Goal: Task Accomplishment & Management: Manage account settings

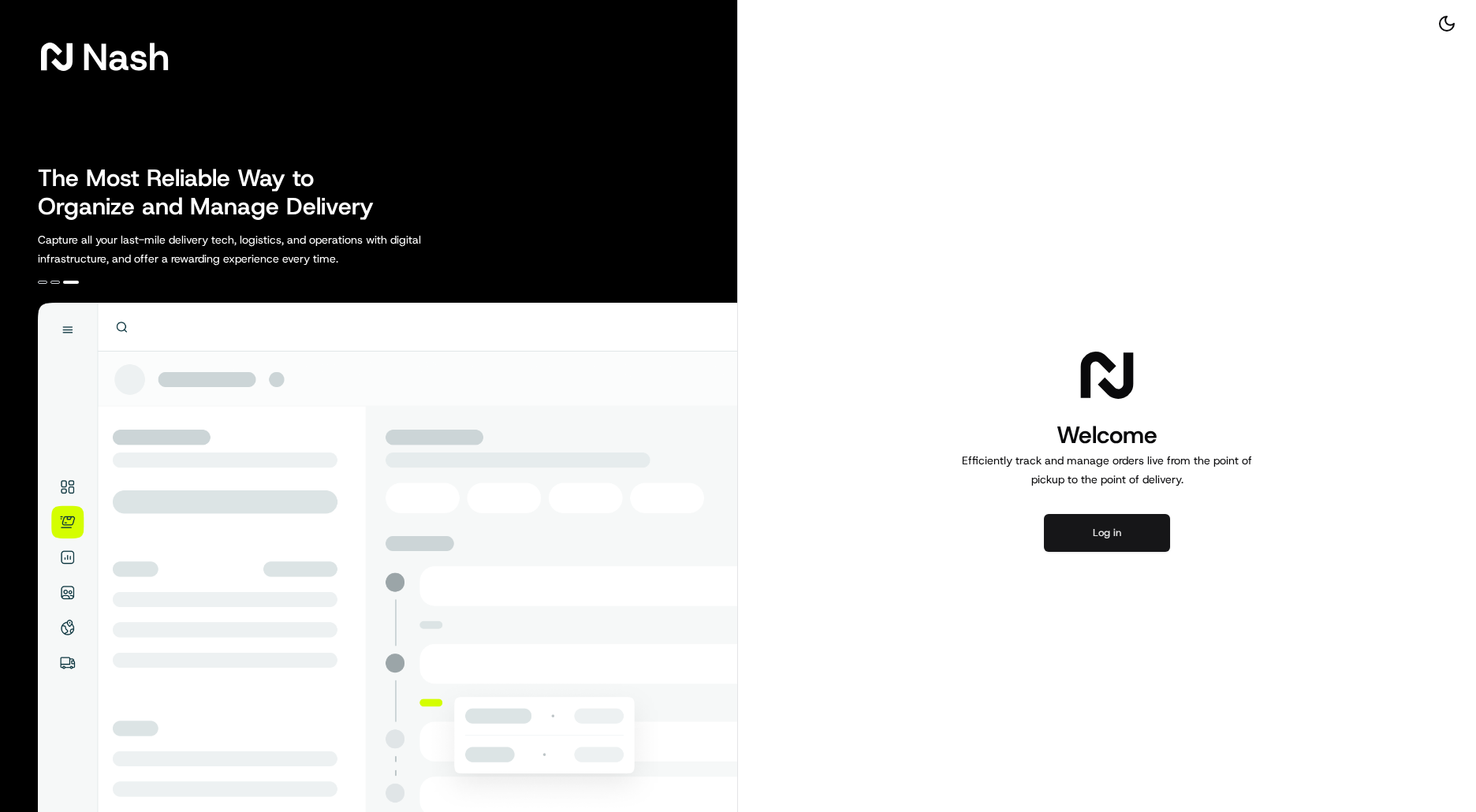
click at [1089, 537] on button "Log in" at bounding box center [1107, 533] width 126 height 38
